Goal: Task Accomplishment & Management: Manage account settings

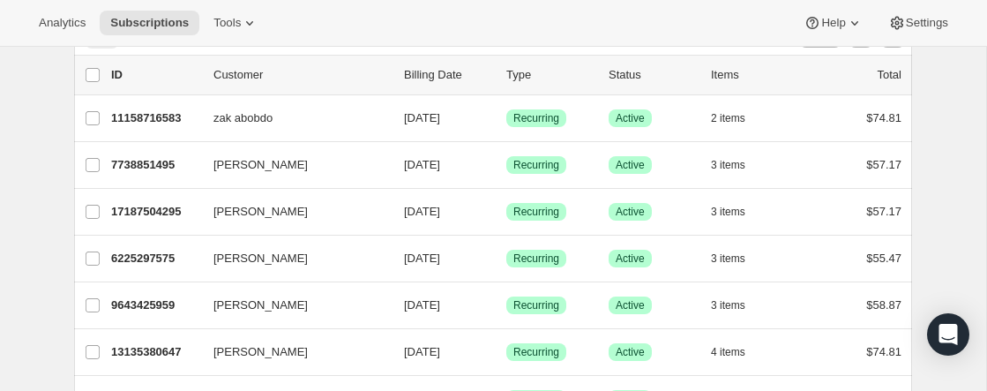
scroll to position [96, 0]
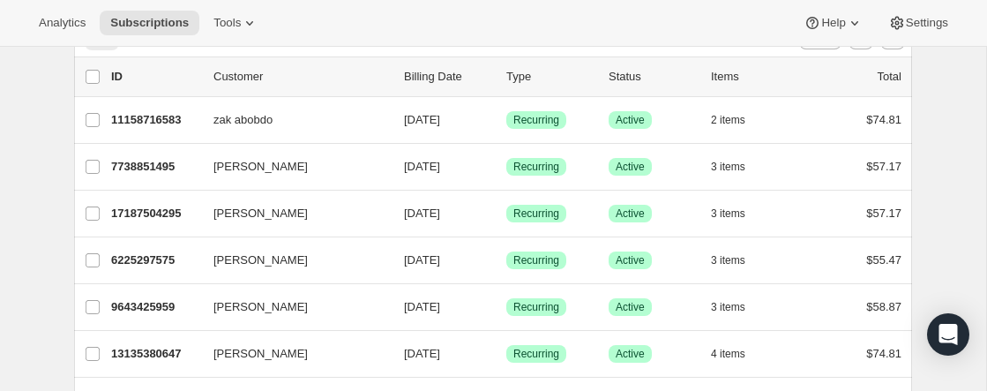
click at [259, 76] on p "Customer" at bounding box center [302, 77] width 176 height 18
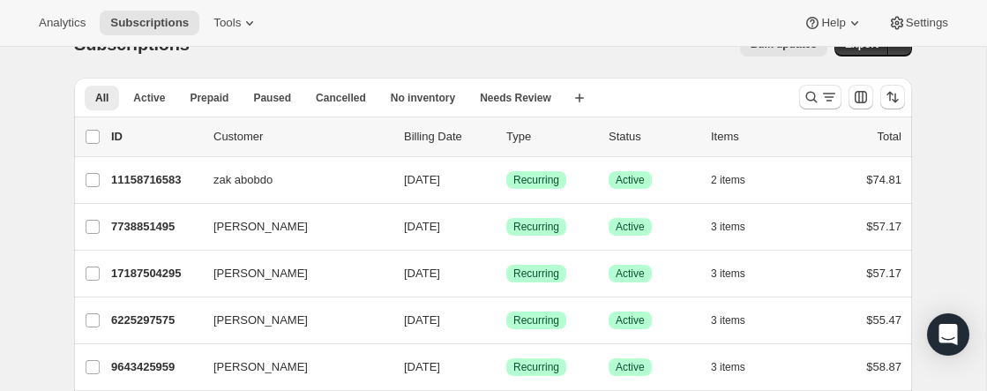
scroll to position [0, 0]
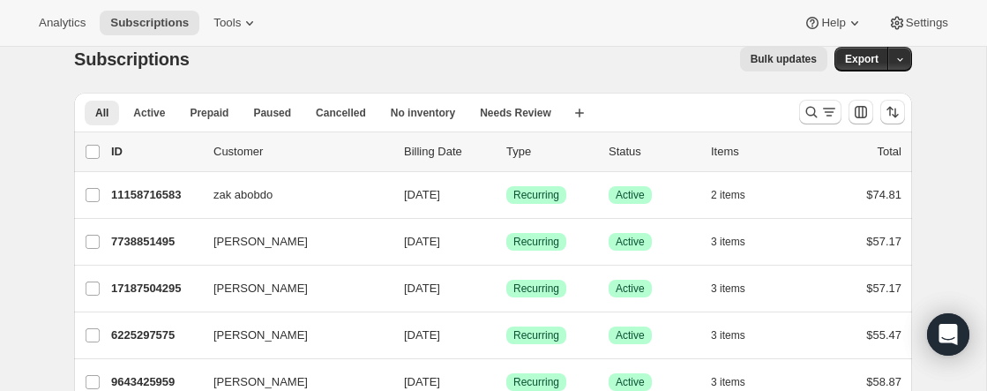
scroll to position [22, 0]
click at [810, 110] on icon "Search and filter results" at bounding box center [812, 111] width 18 height 18
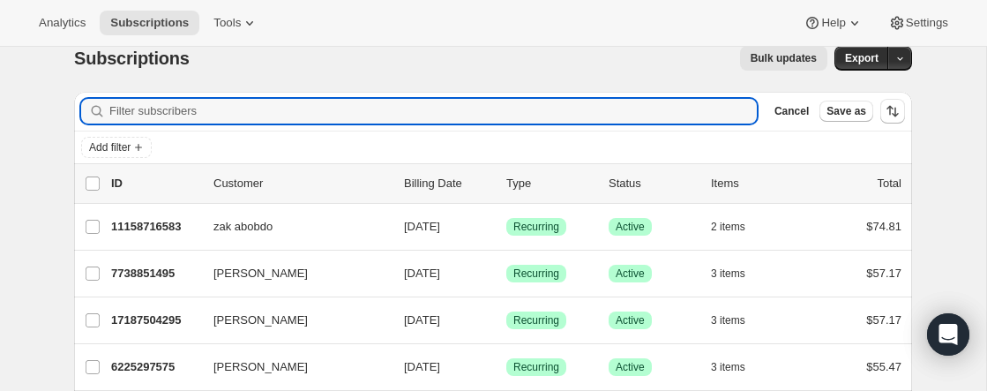
paste input "Patsy Williams"
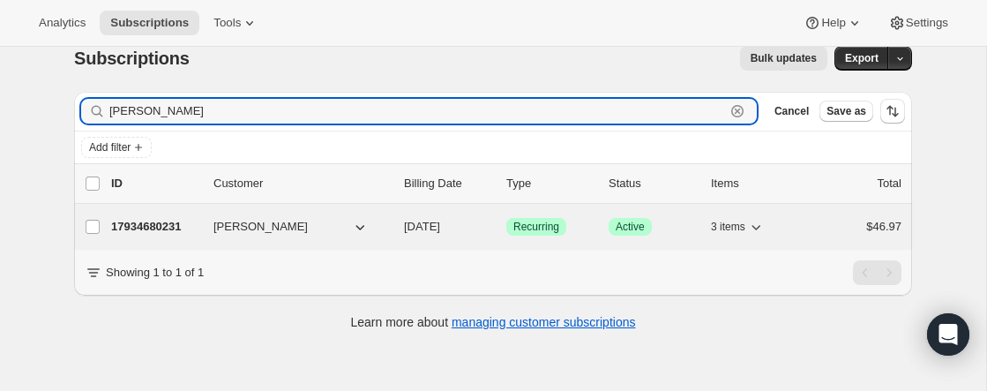
type input "Patsy Williams"
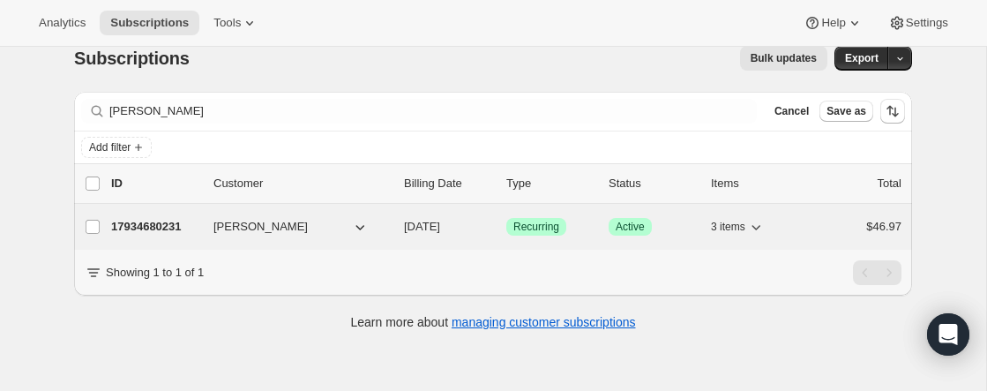
click at [161, 226] on p "17934680231" at bounding box center [155, 227] width 88 height 18
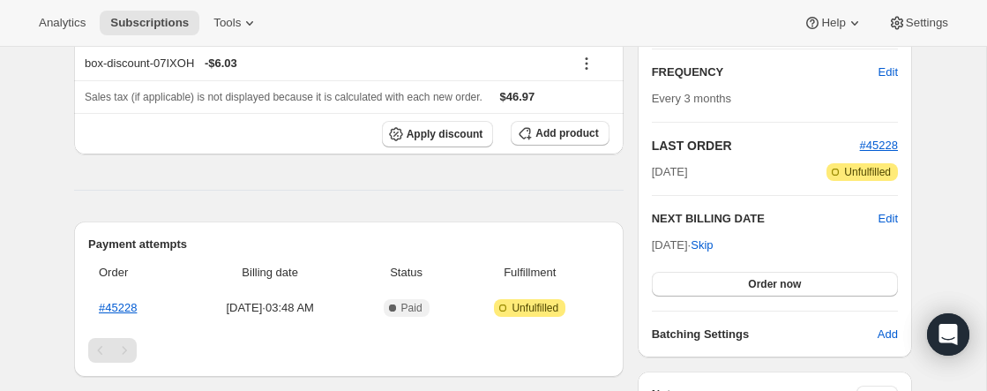
scroll to position [305, 0]
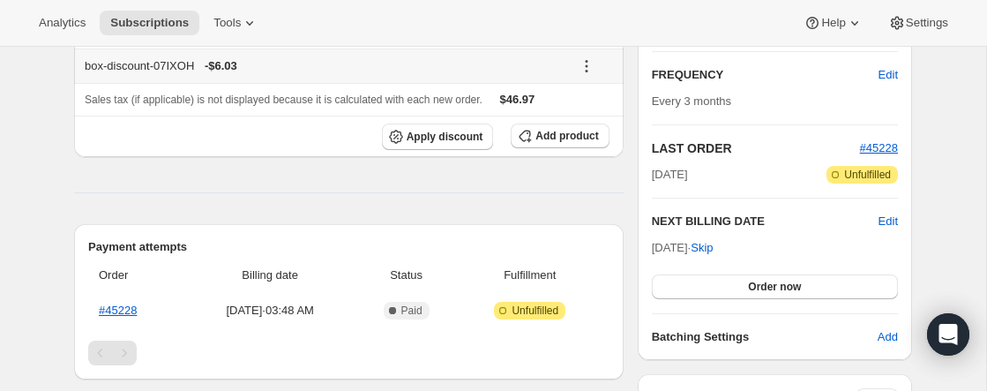
click at [587, 61] on icon at bounding box center [587, 61] width 3 height 3
click at [272, 192] on div "Product Quantity Unit Price Price Build Your Own Monthly Bundle 3 Jars (15% off…" at bounding box center [349, 301] width 550 height 794
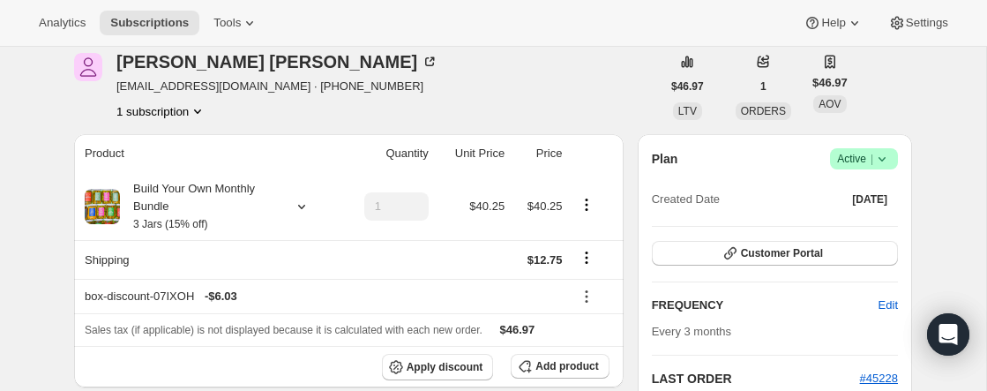
scroll to position [0, 0]
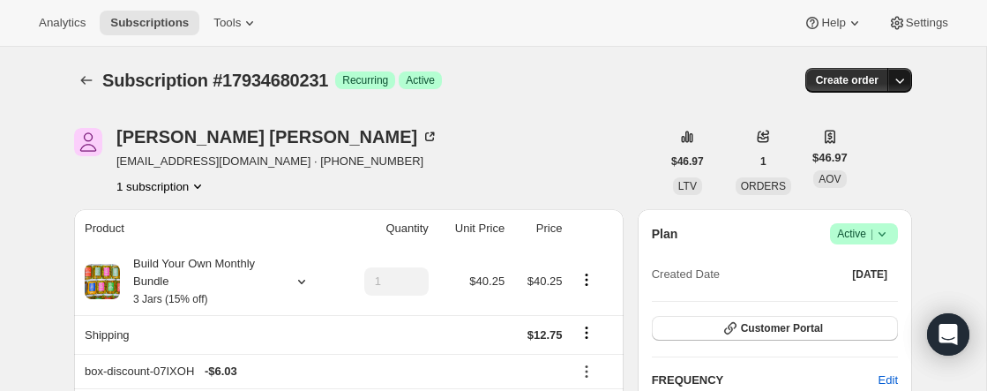
click at [899, 79] on icon "button" at bounding box center [900, 80] width 18 height 18
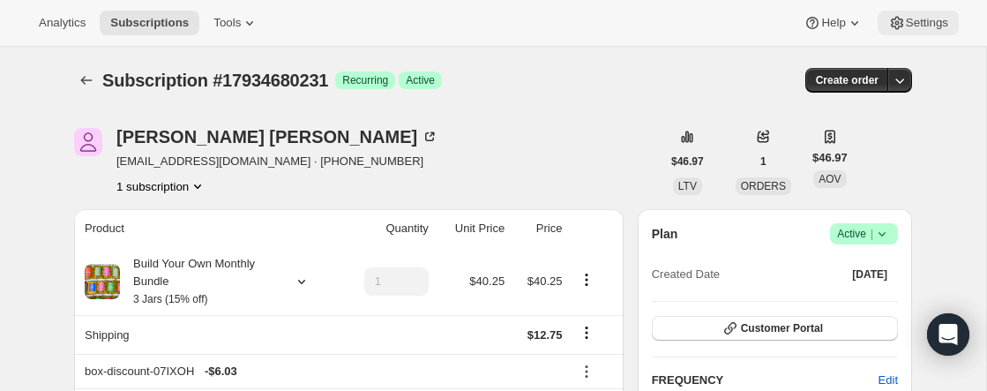
click at [908, 20] on span "Settings" at bounding box center [927, 23] width 42 height 14
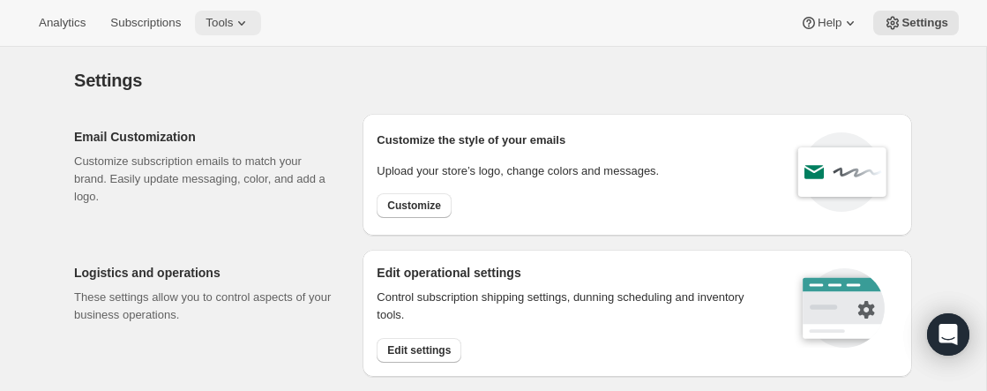
click at [251, 19] on icon at bounding box center [242, 23] width 18 height 18
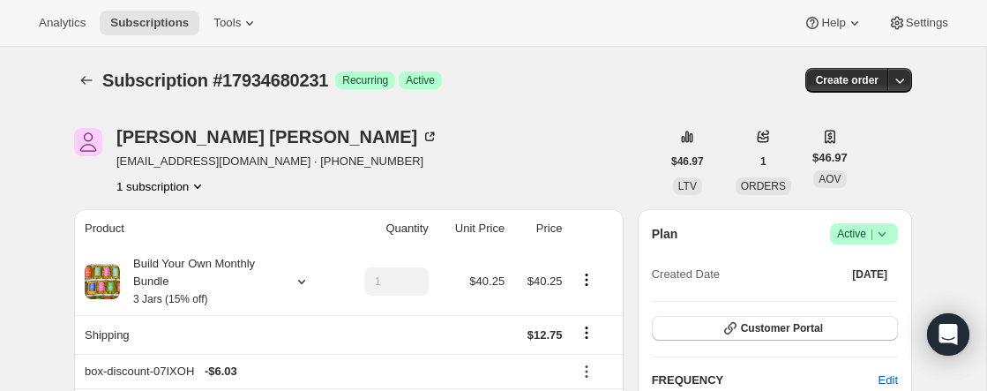
scroll to position [8, 0]
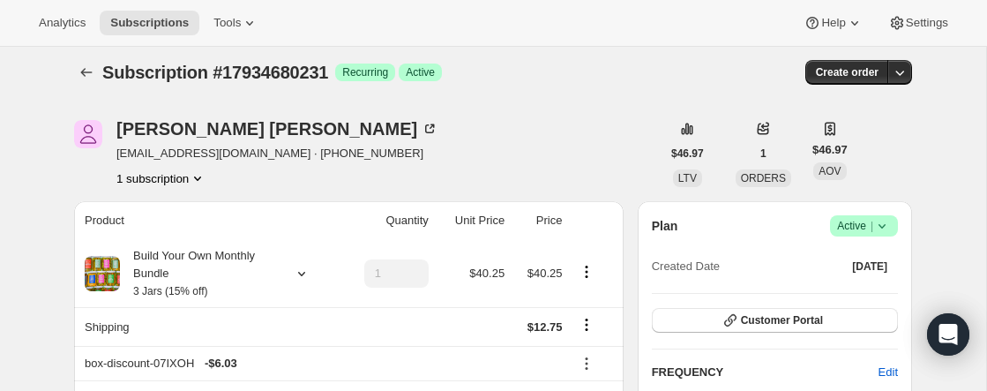
click at [665, 53] on div "Subscription #17934680231. This page is ready Subscription #17934680231 Success…" at bounding box center [493, 72] width 838 height 67
click at [918, 20] on span "Settings" at bounding box center [927, 23] width 42 height 14
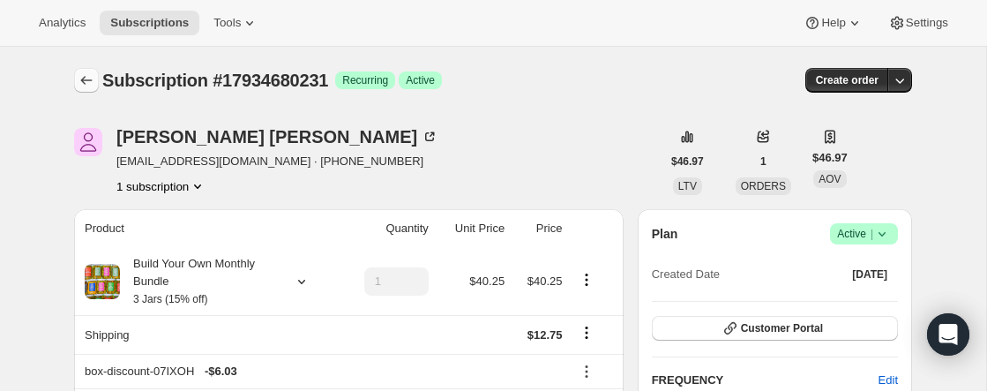
click at [87, 79] on icon "Subscriptions" at bounding box center [87, 80] width 18 height 18
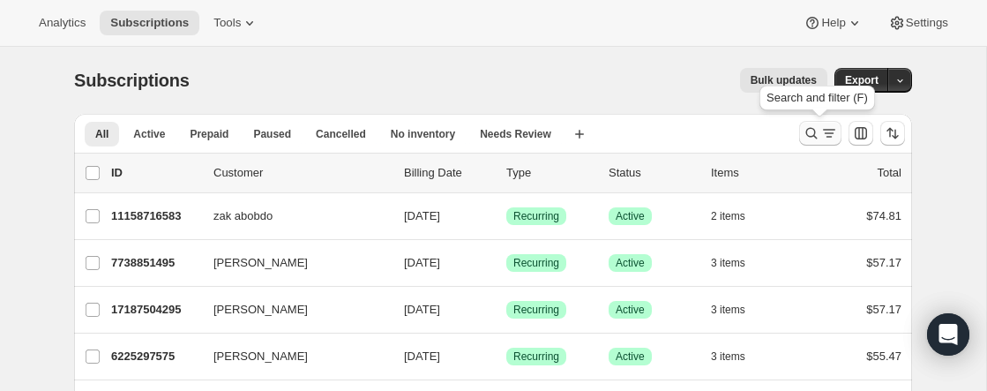
click at [811, 131] on icon "Search and filter results" at bounding box center [812, 133] width 18 height 18
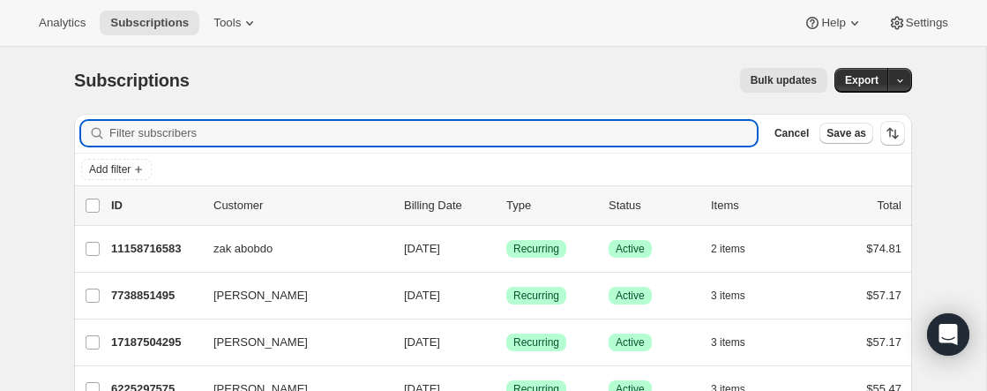
paste input "Patsy Williams"
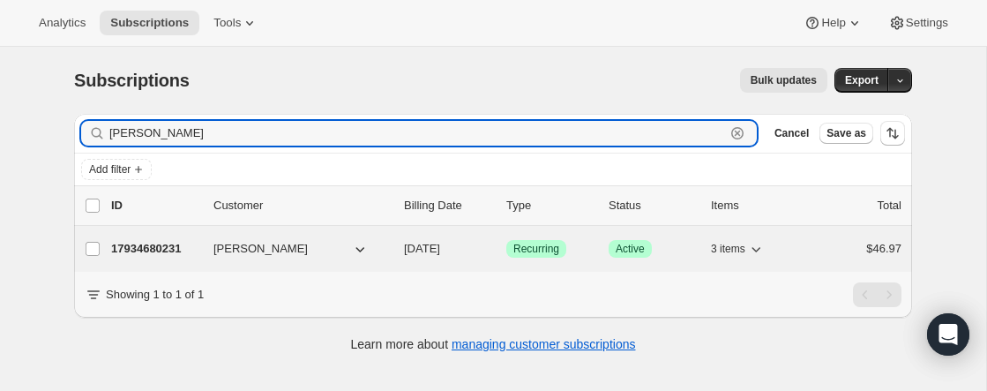
type input "Patsy Williams"
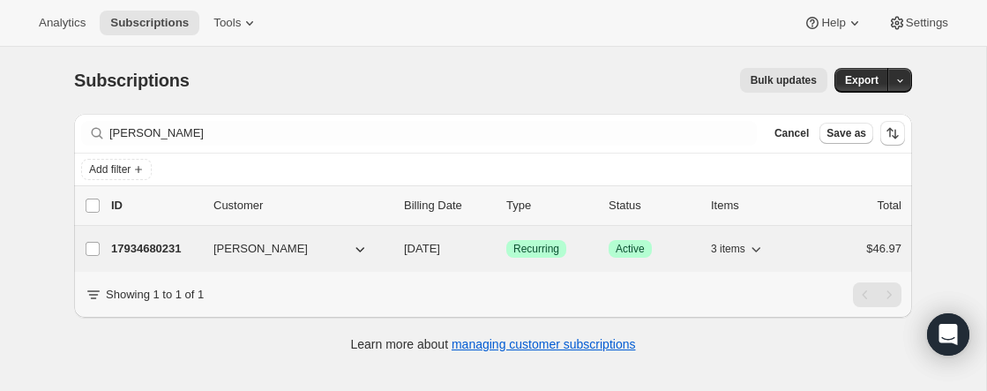
click at [163, 245] on p "17934680231" at bounding box center [155, 249] width 88 height 18
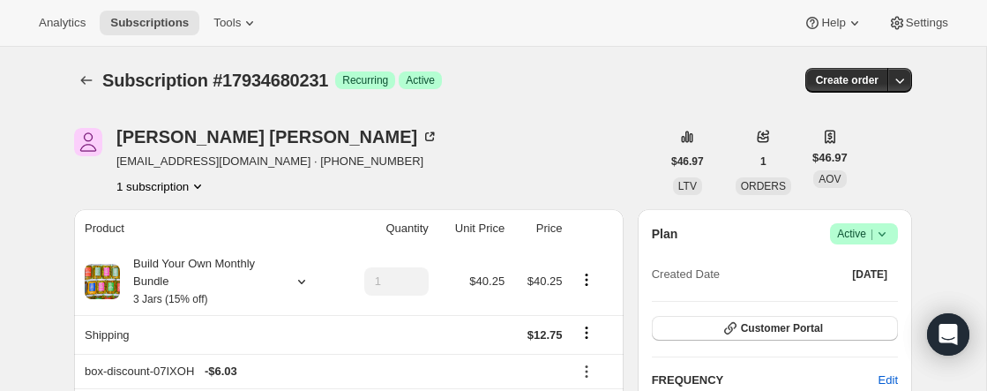
click at [202, 184] on icon "Product actions" at bounding box center [198, 186] width 18 height 18
click at [488, 130] on div "Patsy Williams pw06051992@gmail.com · +19012308111 1 subscription" at bounding box center [367, 161] width 587 height 67
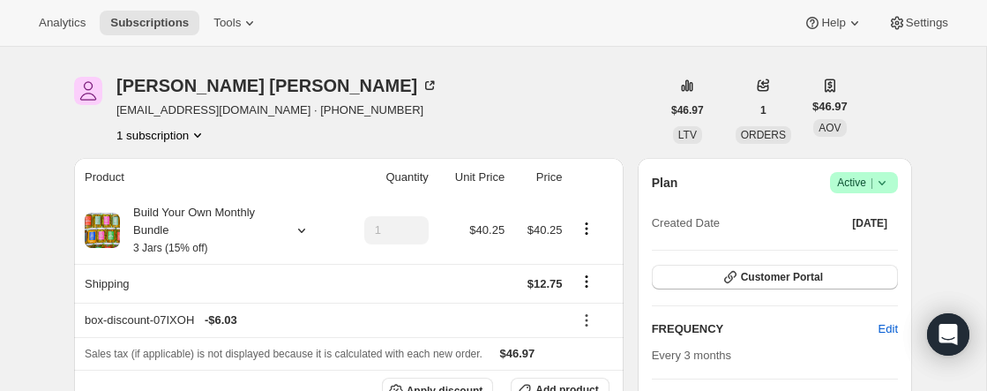
scroll to position [71, 0]
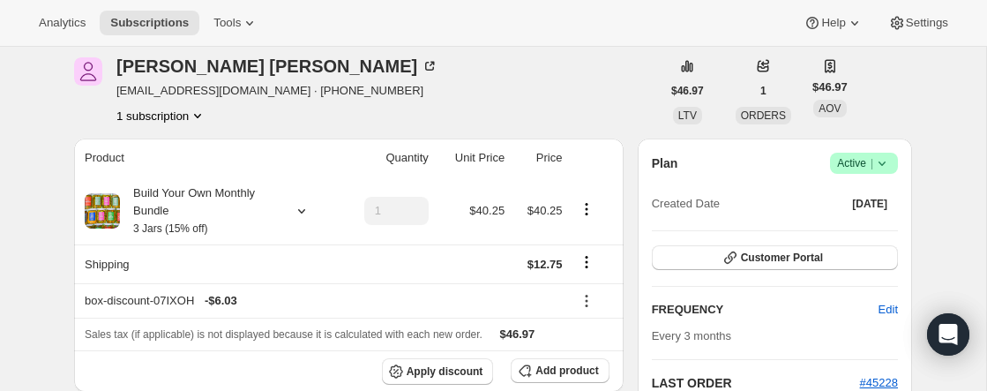
click at [886, 161] on icon at bounding box center [882, 163] width 18 height 18
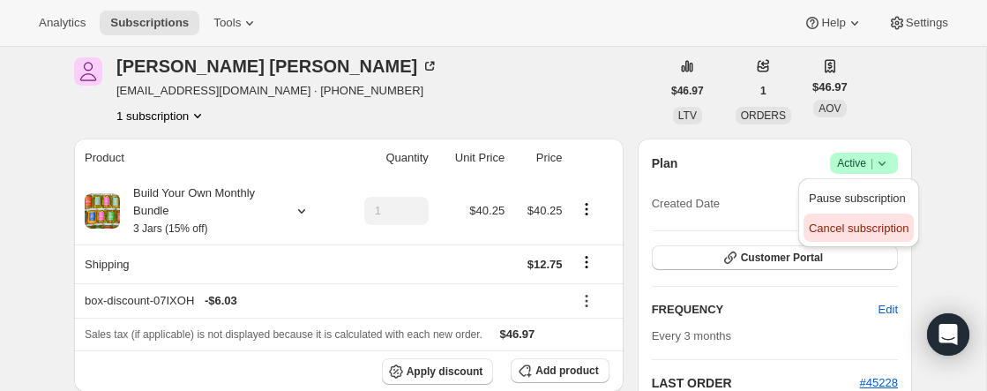
click at [878, 228] on span "Cancel subscription" at bounding box center [859, 227] width 100 height 13
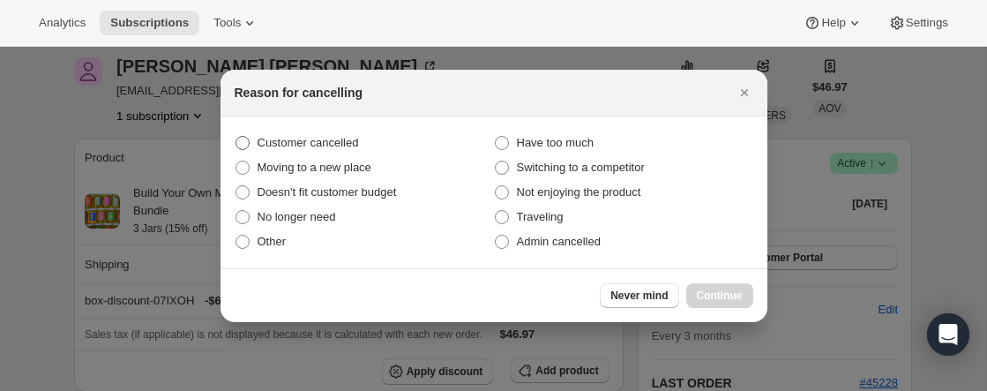
click at [243, 140] on span ":rvm:" at bounding box center [243, 143] width 14 height 14
click at [236, 137] on input "Customer cancelled" at bounding box center [236, 136] width 1 height 1
radio input "true"
click at [723, 291] on span "Continue" at bounding box center [720, 295] width 46 height 14
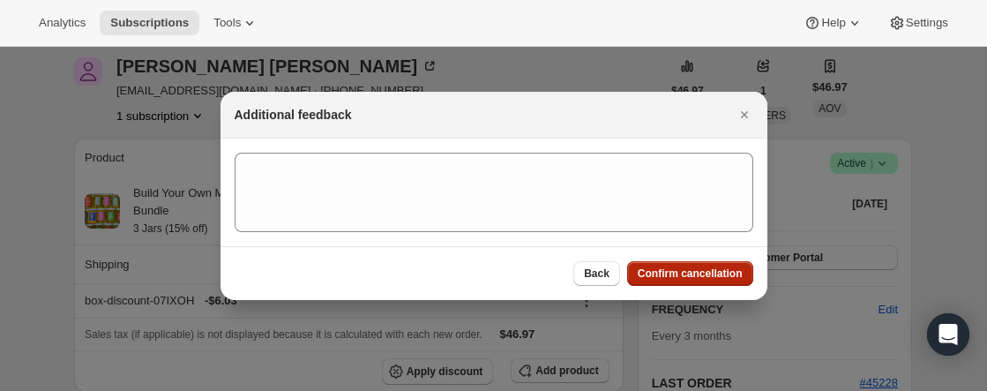
click at [712, 273] on span "Confirm cancellation" at bounding box center [690, 273] width 105 height 14
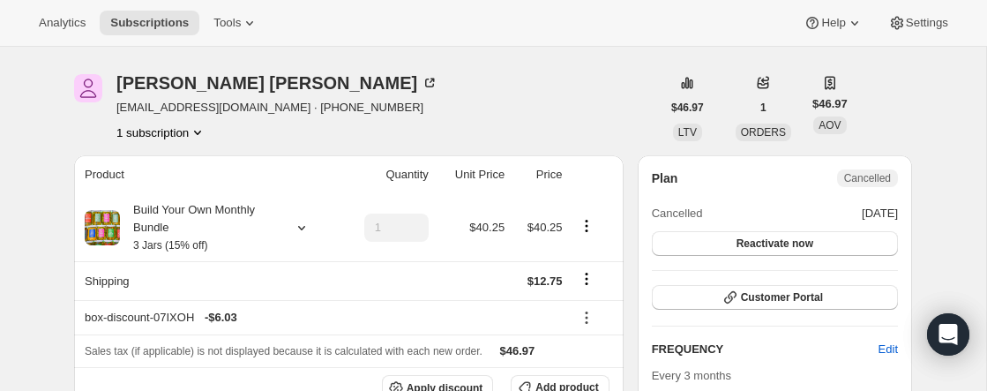
scroll to position [139, 0]
